Goal: Task Accomplishment & Management: Complete application form

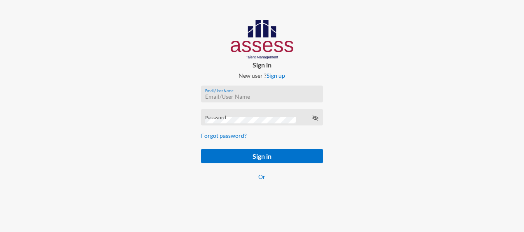
click at [228, 98] on input "Email/User Name" at bounding box center [261, 97] width 113 height 7
paste input "mhspl14865"
type input "mhspl14865"
click at [229, 115] on div "Password" at bounding box center [261, 119] width 113 height 12
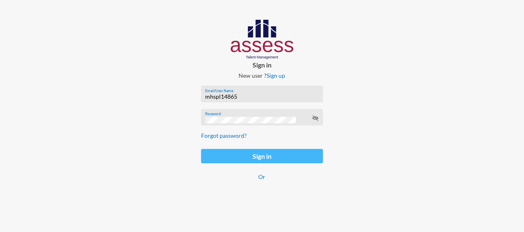
click at [265, 154] on button "Sign in" at bounding box center [262, 156] width 122 height 14
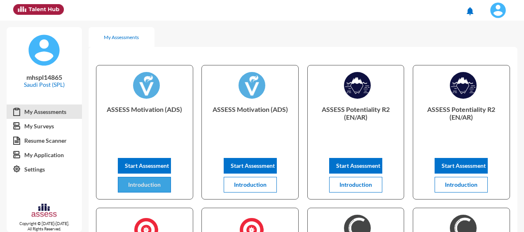
click at [141, 187] on span "Introduction" at bounding box center [144, 184] width 33 height 7
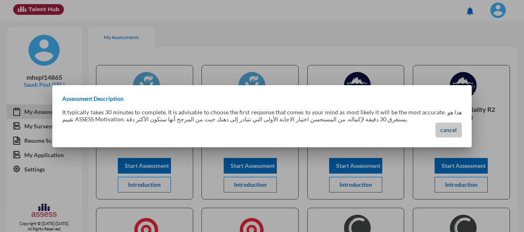
click at [450, 129] on span "cancel" at bounding box center [448, 129] width 16 height 7
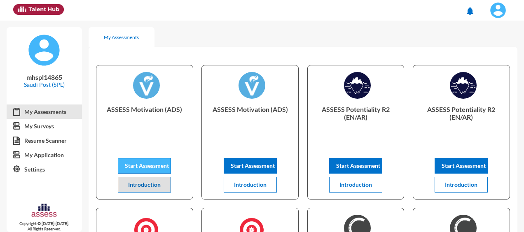
click at [143, 166] on span "Start Assessment" at bounding box center [147, 165] width 44 height 7
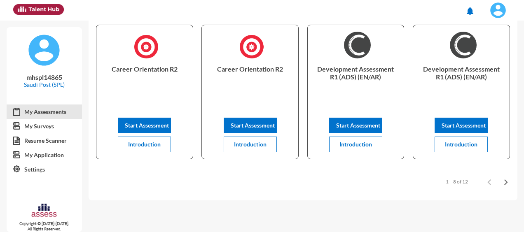
scroll to position [193, 0]
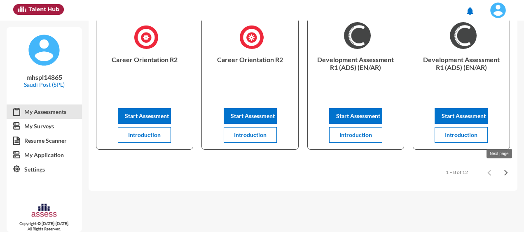
click at [500, 171] on icon "Next page" at bounding box center [506, 173] width 12 height 12
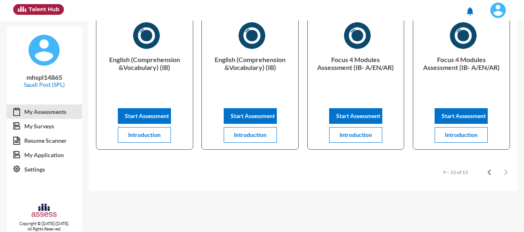
scroll to position [0, 0]
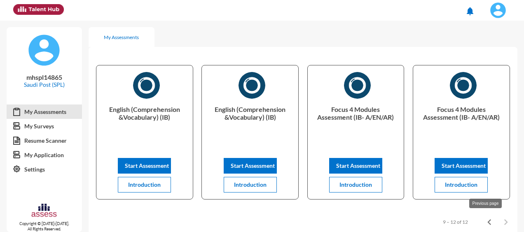
click at [484, 223] on icon "Previous page" at bounding box center [490, 223] width 12 height 12
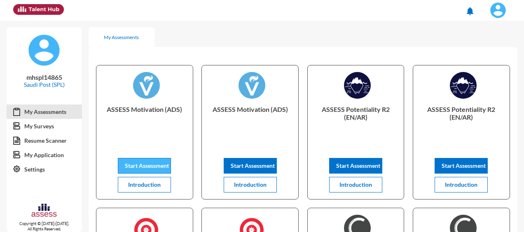
click at [147, 166] on span "Start Assessment" at bounding box center [147, 165] width 44 height 7
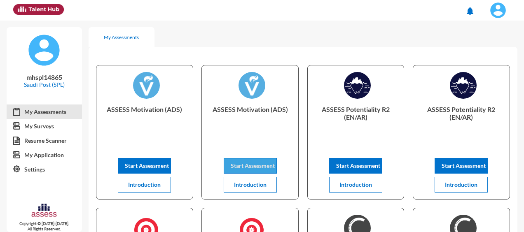
click at [253, 162] on button "Start Assessment" at bounding box center [250, 166] width 53 height 16
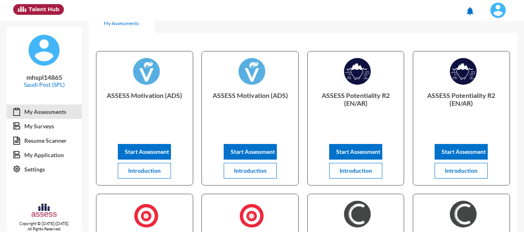
scroll to position [13, 0]
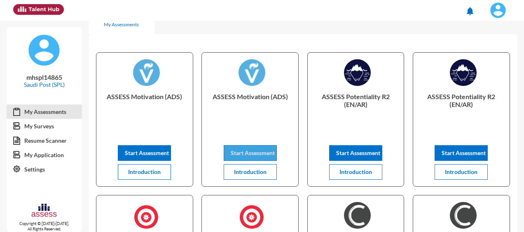
click at [236, 155] on span "Start Assessment" at bounding box center [253, 153] width 44 height 7
click at [354, 152] on span "Start Assessment" at bounding box center [358, 153] width 44 height 7
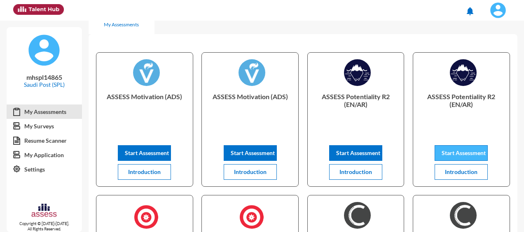
scroll to position [178, 0]
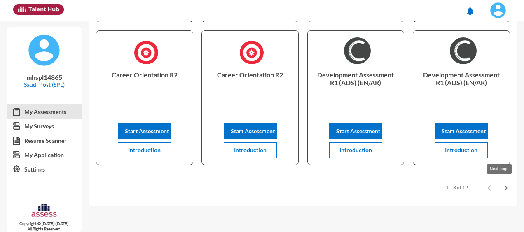
click at [501, 189] on icon "Next page" at bounding box center [506, 189] width 12 height 12
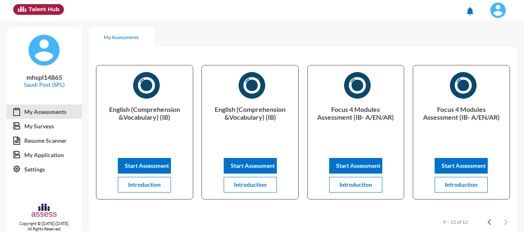
scroll to position [50, 0]
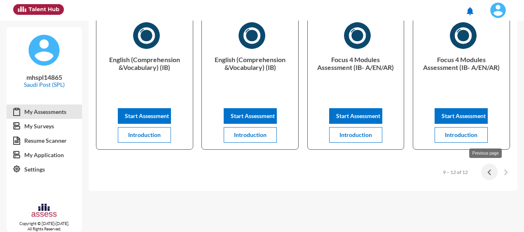
click at [484, 171] on icon "Previous page" at bounding box center [490, 173] width 12 height 12
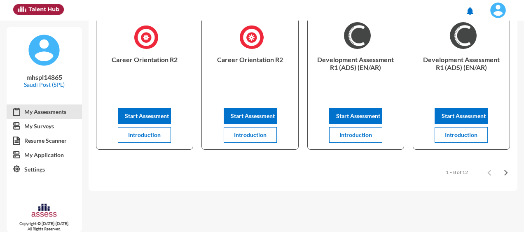
scroll to position [28, 0]
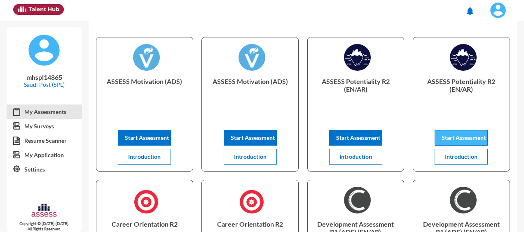
click at [450, 140] on span "Start Assessment" at bounding box center [464, 137] width 44 height 7
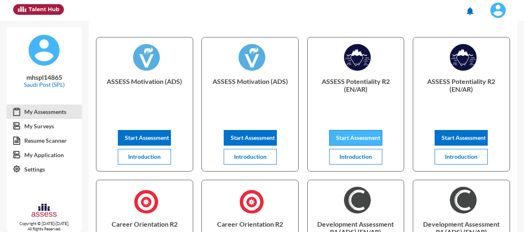
click at [359, 140] on span "Start Assessment" at bounding box center [358, 137] width 44 height 7
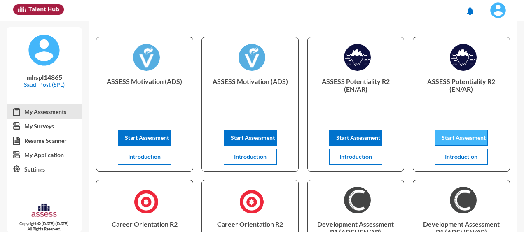
click at [463, 134] on span "Start Assessment" at bounding box center [464, 137] width 44 height 7
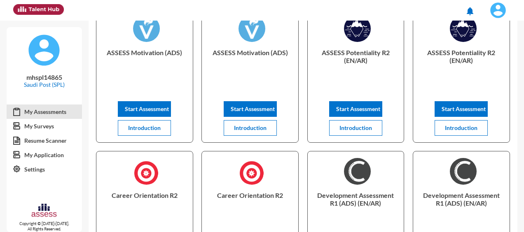
scroll to position [193, 0]
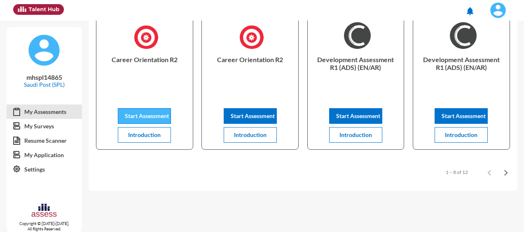
click at [150, 116] on span "Start Assessment" at bounding box center [147, 115] width 44 height 7
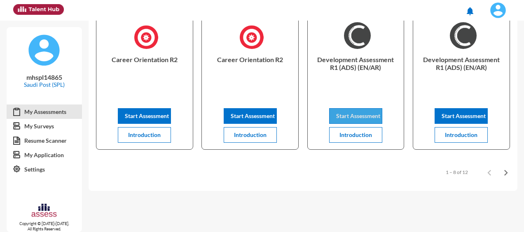
click at [354, 115] on span "Start Assessment" at bounding box center [358, 115] width 44 height 7
click at [504, 171] on icon "Next page" at bounding box center [506, 173] width 12 height 12
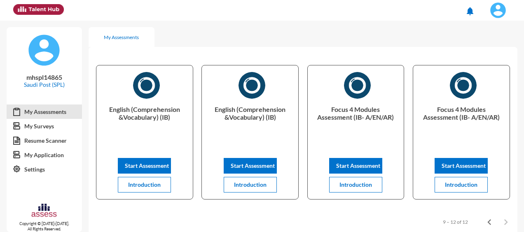
scroll to position [50, 0]
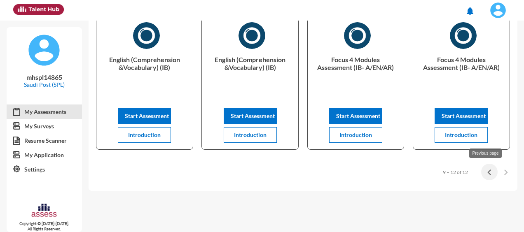
click at [486, 176] on icon "Previous page" at bounding box center [490, 173] width 12 height 12
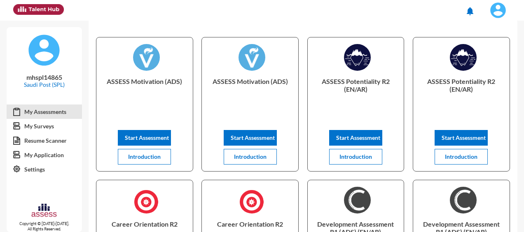
scroll to position [193, 0]
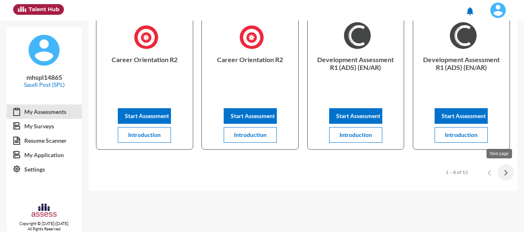
click at [504, 174] on icon "Next page" at bounding box center [506, 173] width 4 height 6
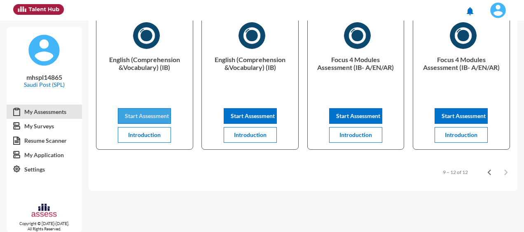
click at [132, 114] on span "Start Assessment" at bounding box center [147, 115] width 44 height 7
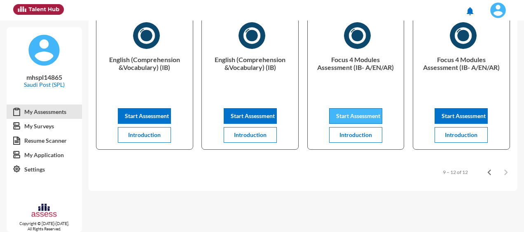
click at [352, 117] on span "Start Assessment" at bounding box center [358, 115] width 44 height 7
